Goal: Navigation & Orientation: Find specific page/section

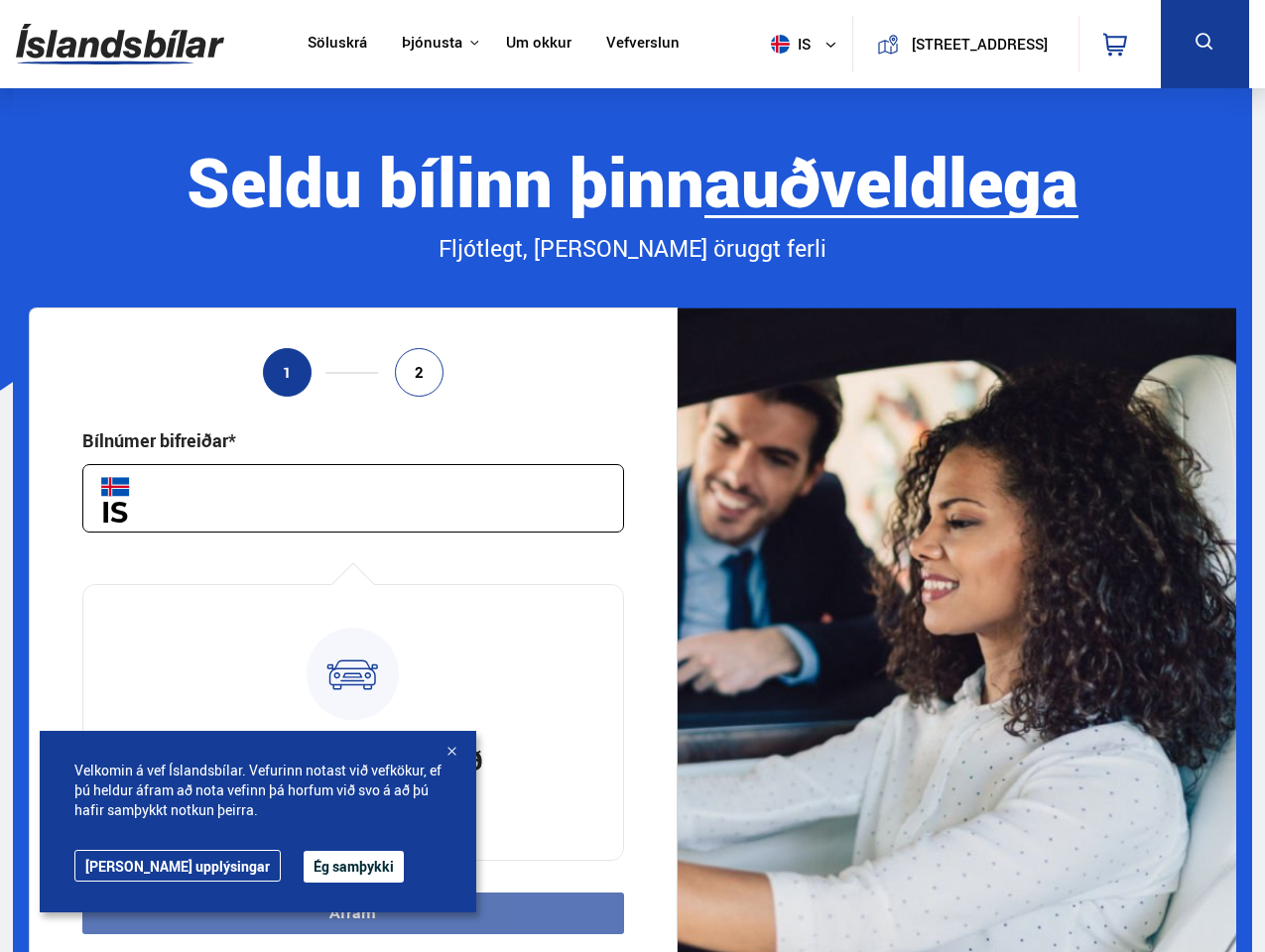
click at [120, 44] on img at bounding box center [120, 44] width 208 height 65
click at [784, 44] on span "is" at bounding box center [788, 44] width 50 height 19
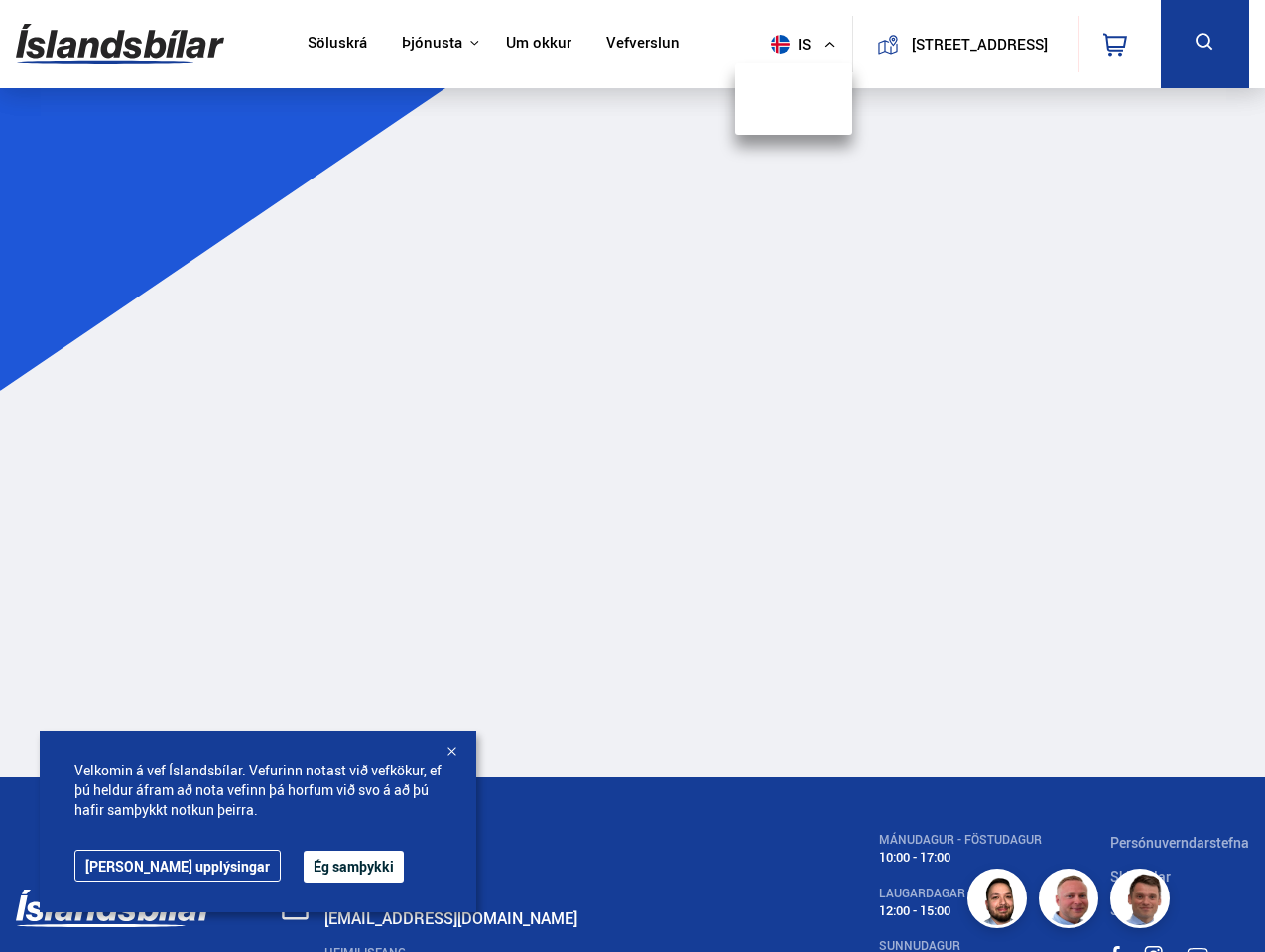
click at [1119, 44] on icon at bounding box center [1115, 45] width 24 height 24
click at [1204, 44] on icon at bounding box center [1204, 42] width 25 height 25
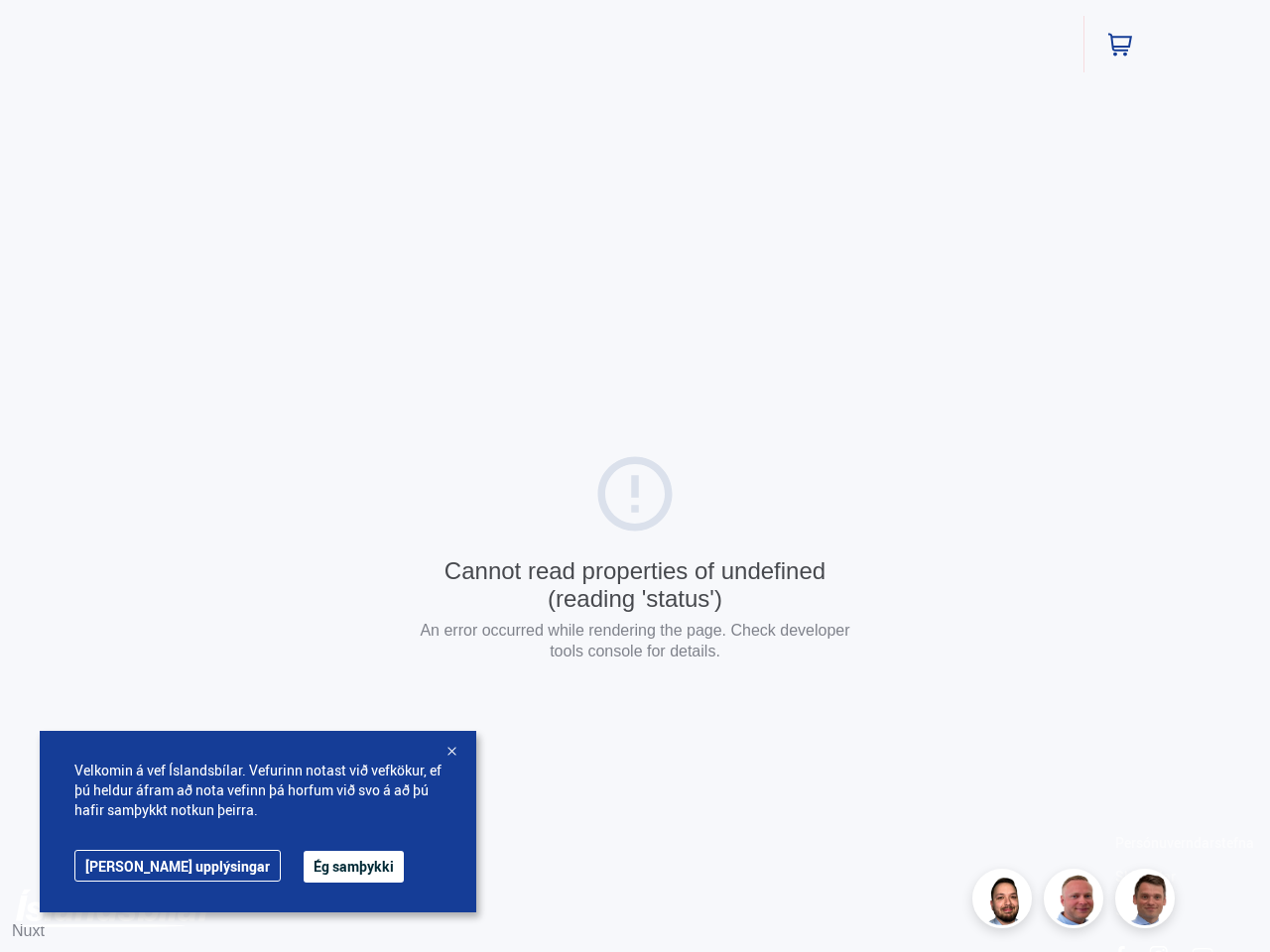
click at [353, 913] on html "Söluskrá Þjónusta Íslandsbílar [DOMAIN_NAME] Íslandsvörn Leiðbeiningar Um okkur…" at bounding box center [635, 560] width 1270 height 1120
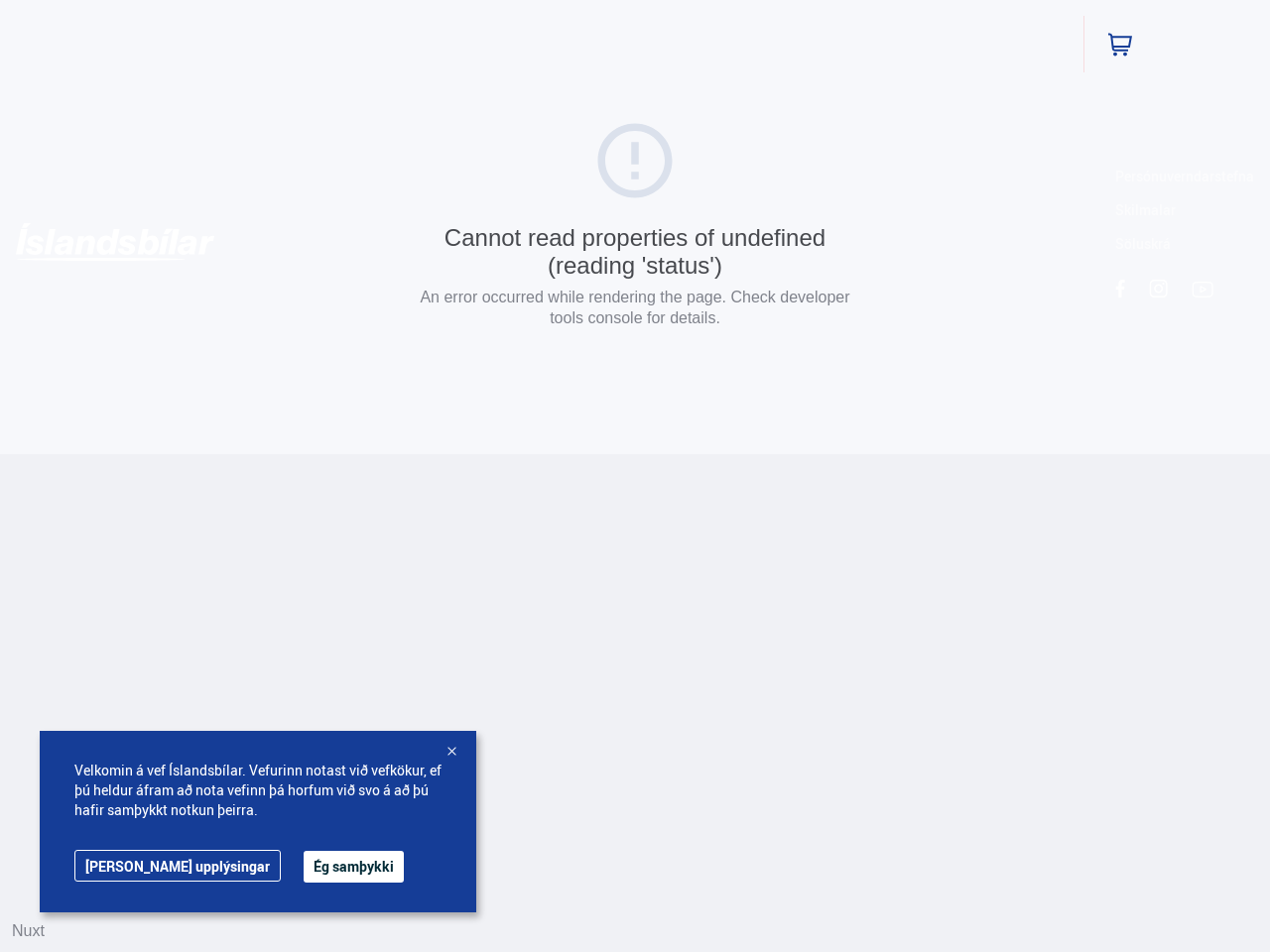
click at [304, 866] on button "Ég samþykki" at bounding box center [354, 866] width 101 height 32
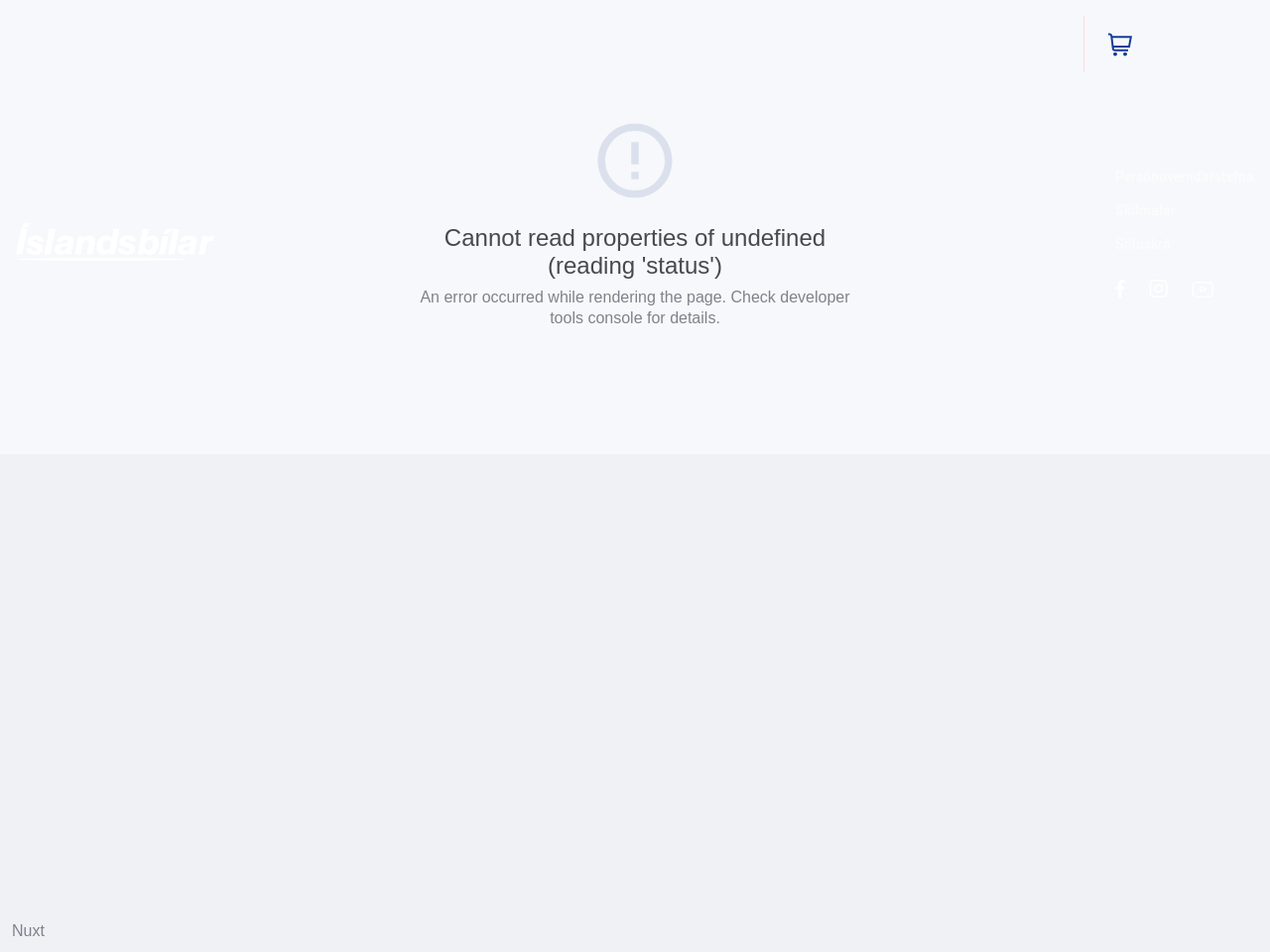
click at [451, 454] on html "Söluskrá Þjónusta Íslandsbílar [DOMAIN_NAME] Íslandsvörn Leiðbeiningar Um okkur…" at bounding box center [635, 227] width 1270 height 454
